Goal: Navigation & Orientation: Go to known website

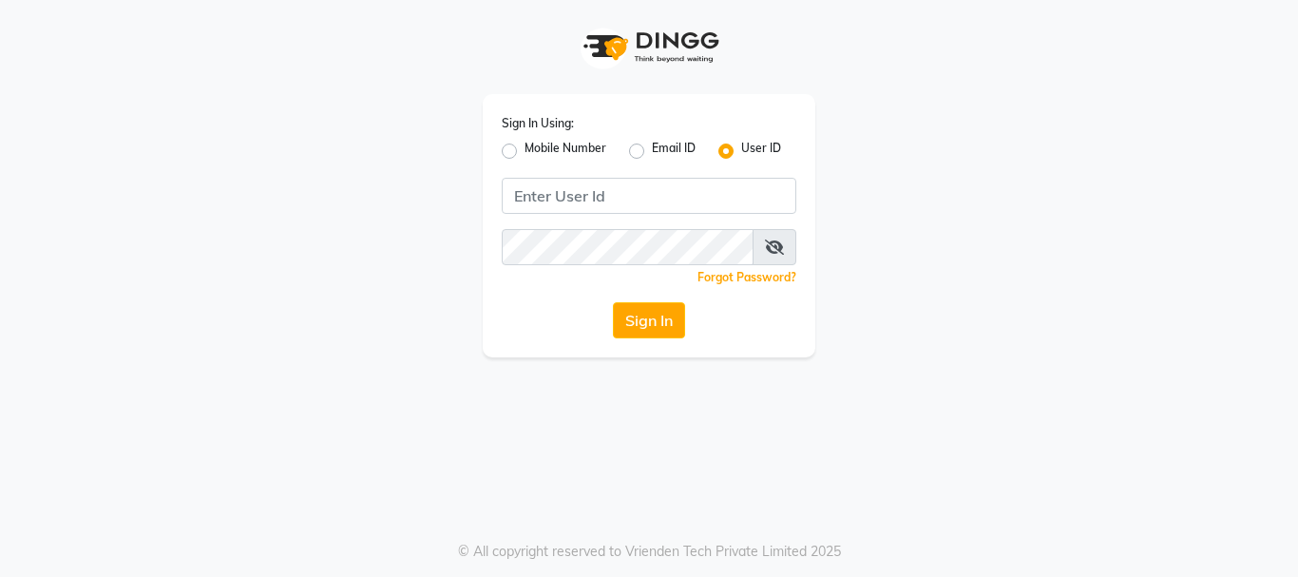
click at [526, 147] on label "Mobile Number" at bounding box center [565, 151] width 82 height 23
click at [526, 147] on input "Mobile Number" at bounding box center [530, 146] width 12 height 12
radio input "true"
radio input "false"
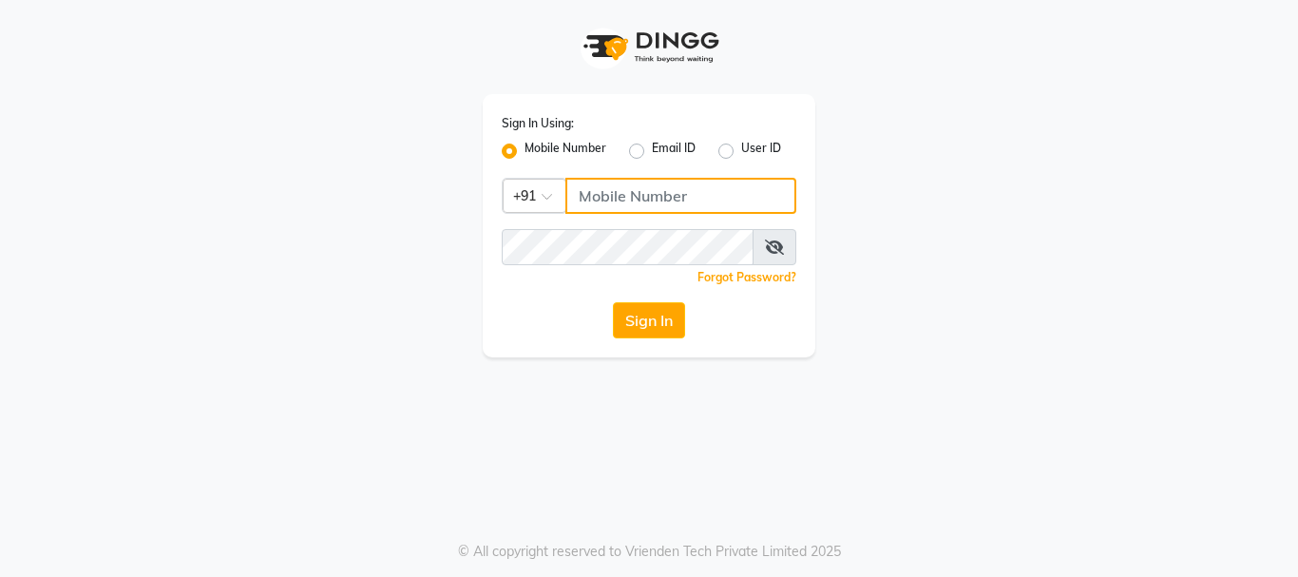
click at [593, 190] on input "Username" at bounding box center [680, 196] width 231 height 36
type input "7987010045"
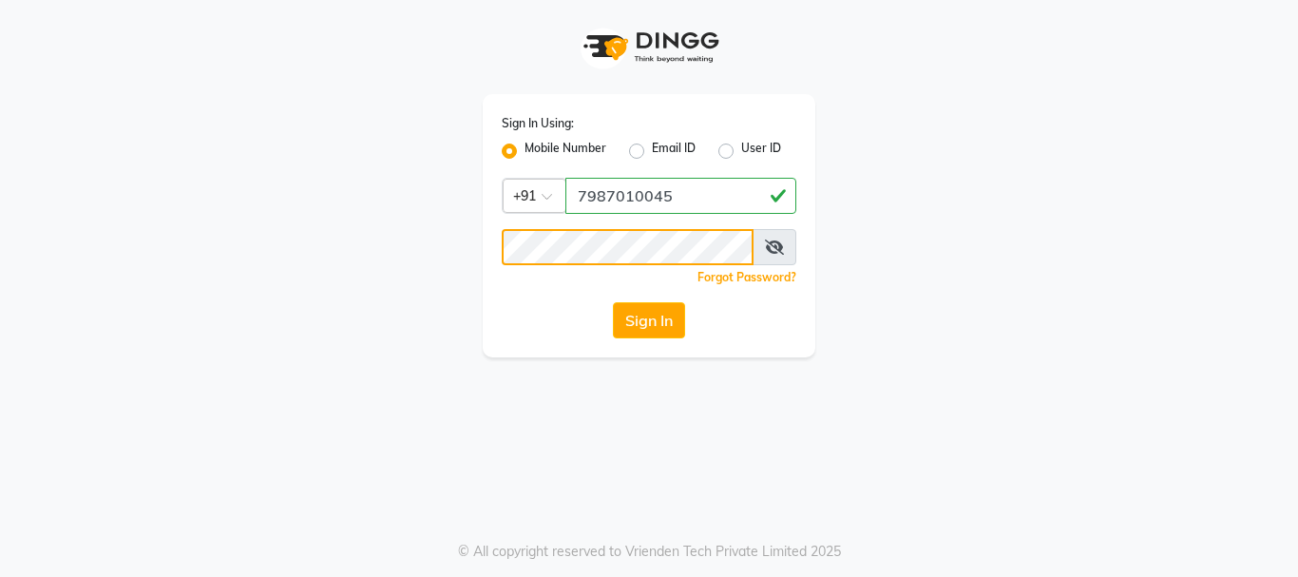
click at [613, 302] on button "Sign In" at bounding box center [649, 320] width 72 height 36
